Goal: Use online tool/utility: Use online tool/utility

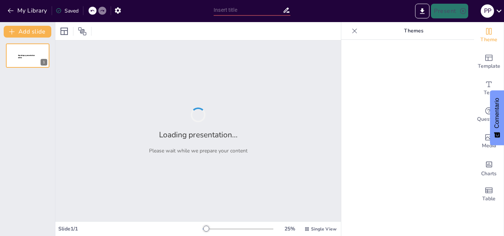
type input "Imported Presentacion_Gestion_Farmacos_HQ_[DATE].pptx"
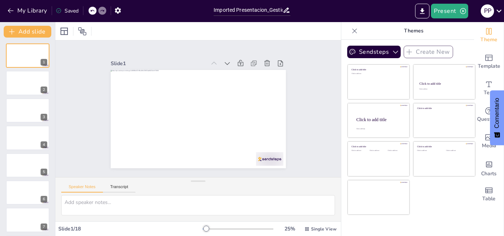
scroll to position [304, 0]
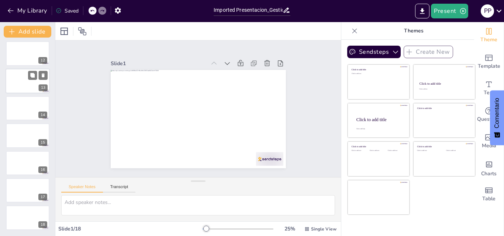
click at [23, 86] on div at bounding box center [28, 81] width 44 height 25
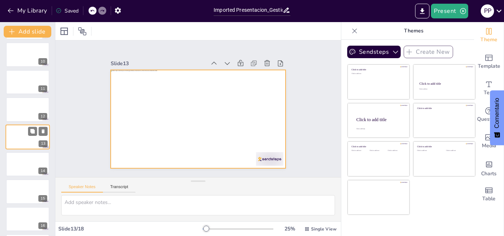
click at [15, 146] on div at bounding box center [28, 137] width 44 height 25
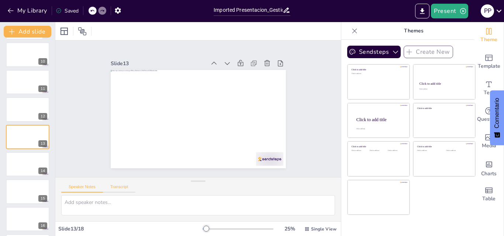
click at [121, 188] on button "Transcript" at bounding box center [119, 189] width 33 height 8
click at [306, 188] on button "Google US English (en-US)" at bounding box center [280, 188] width 74 height 12
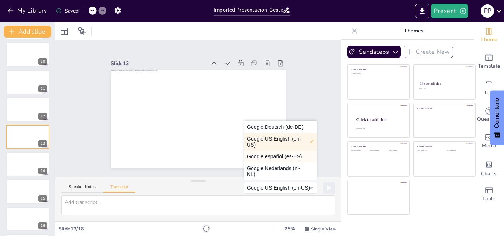
click at [266, 155] on button "Google español (es-ES)" at bounding box center [280, 157] width 73 height 12
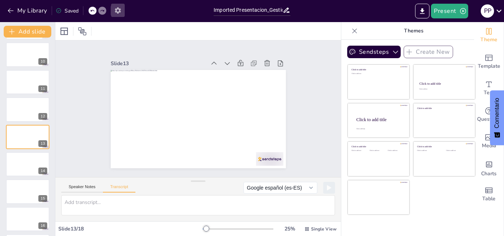
click at [116, 13] on icon "button" at bounding box center [118, 11] width 8 height 8
click at [122, 11] on button "button" at bounding box center [118, 10] width 14 height 13
